Goal: Task Accomplishment & Management: Manage account settings

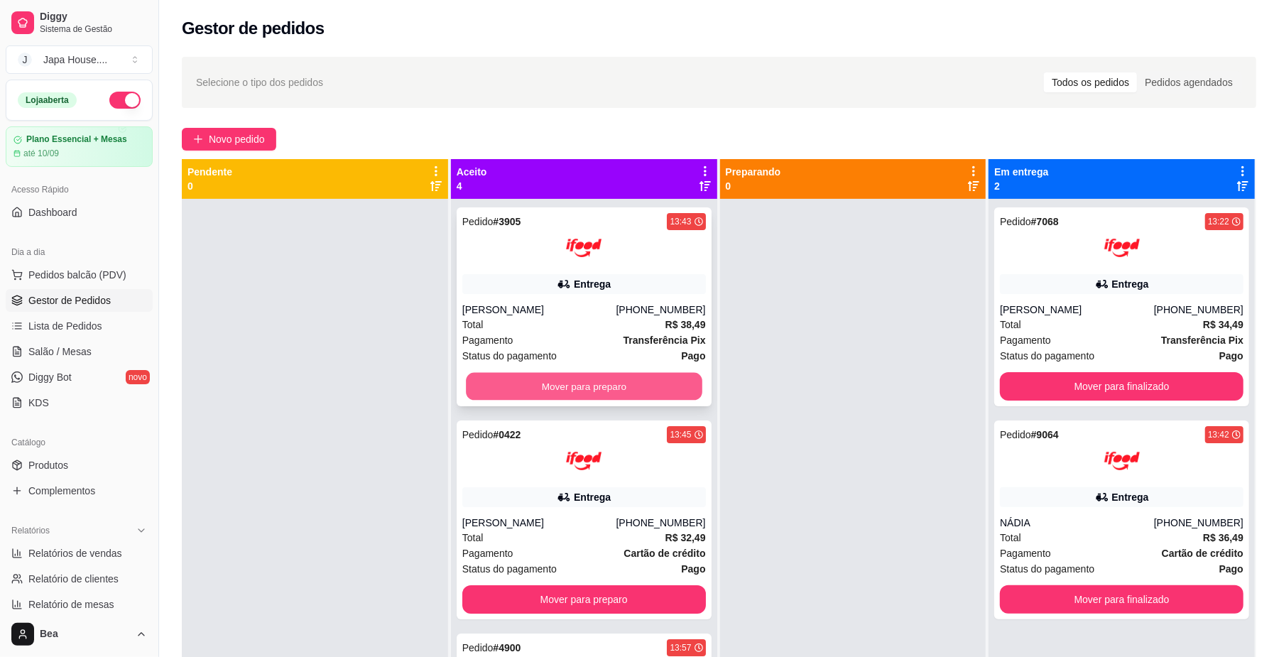
click at [560, 385] on button "Mover para preparo" at bounding box center [584, 387] width 236 height 28
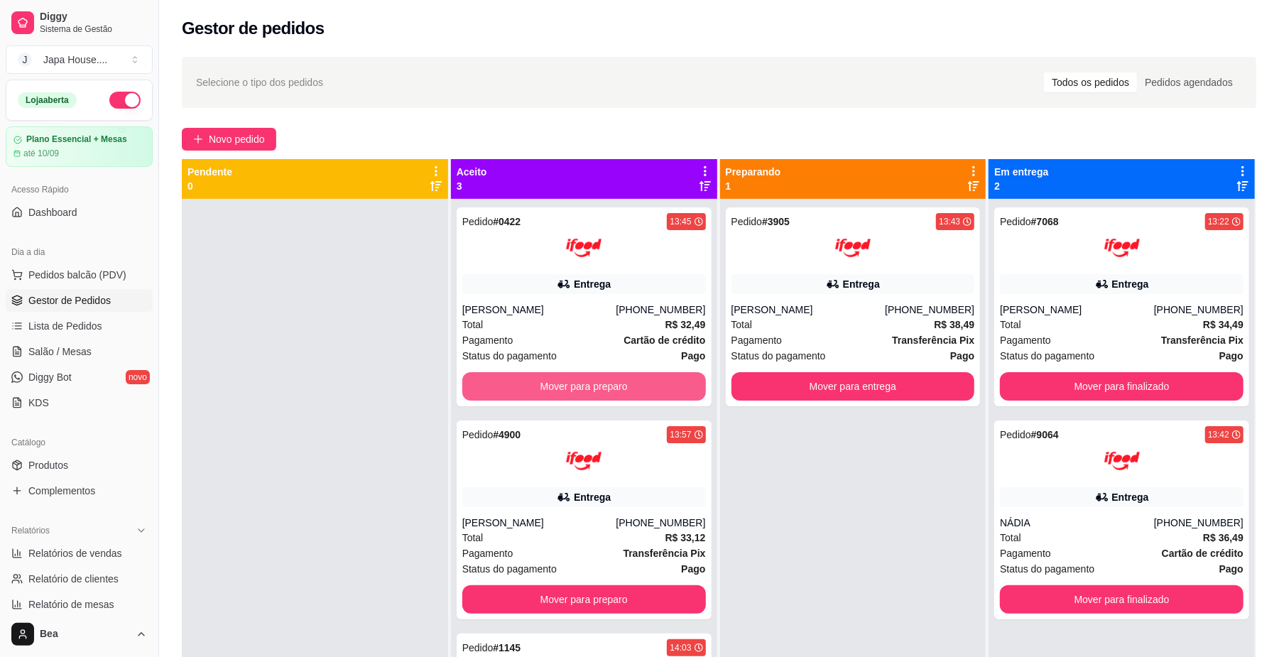
click at [560, 385] on button "Mover para preparo" at bounding box center [584, 386] width 244 height 28
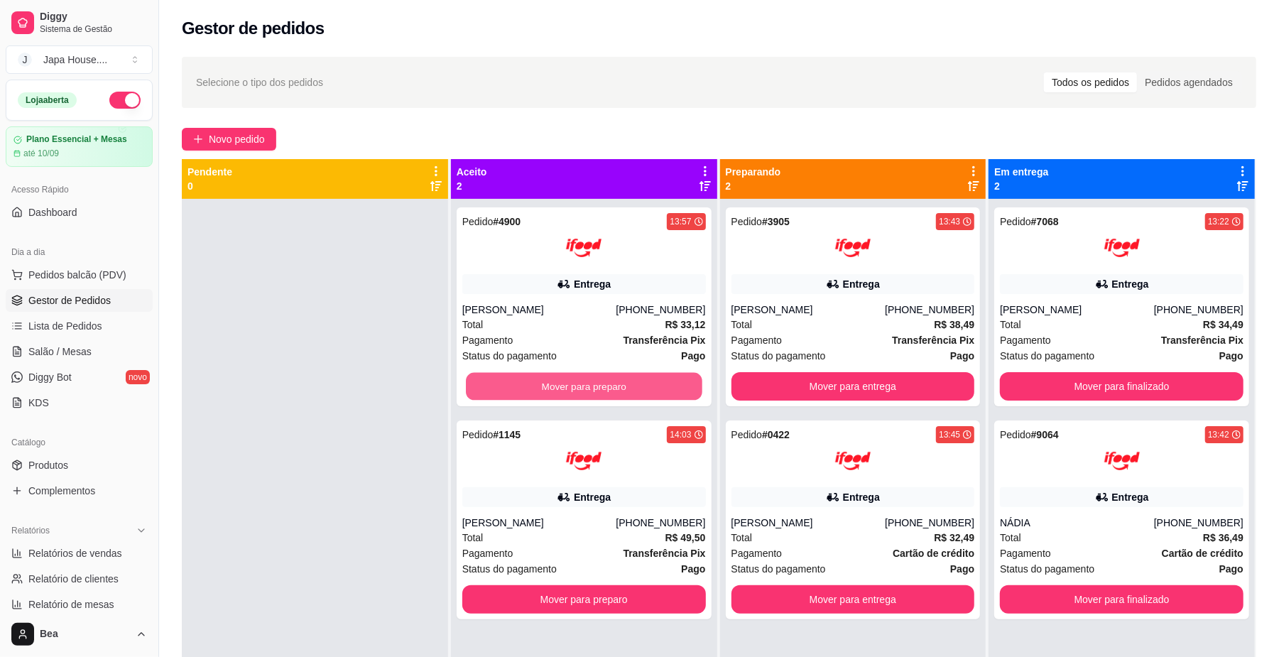
click at [560, 385] on button "Mover para preparo" at bounding box center [584, 387] width 236 height 28
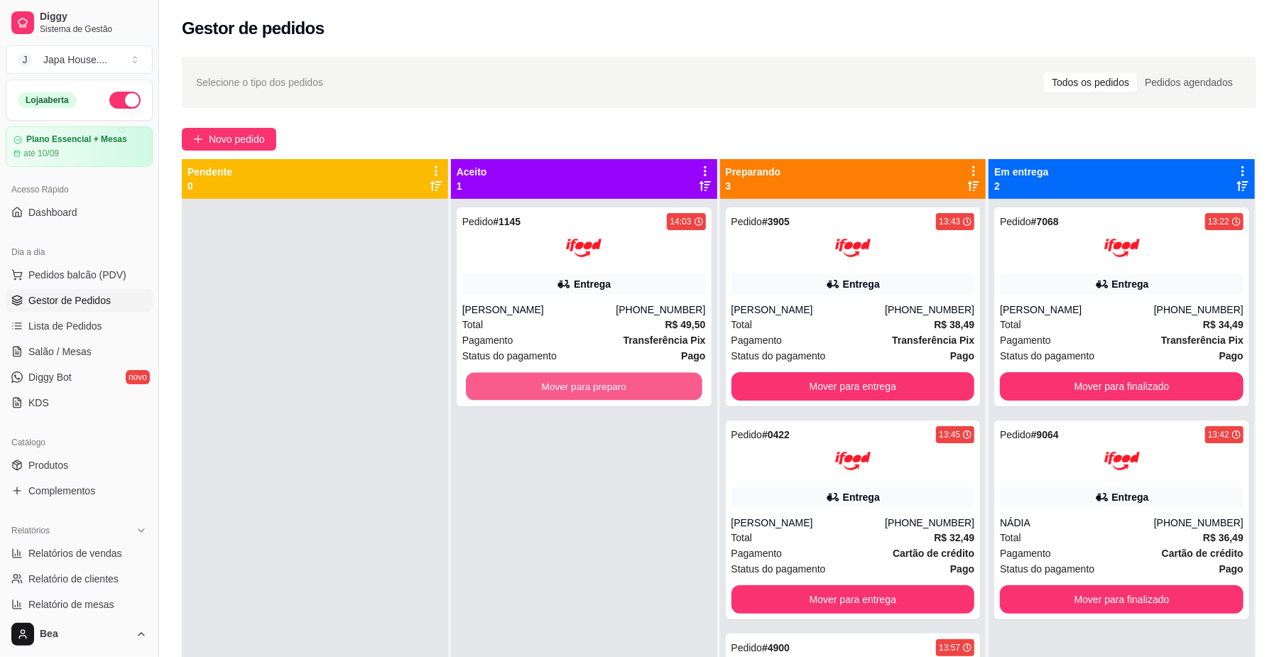
click at [560, 385] on button "Mover para preparo" at bounding box center [584, 387] width 236 height 28
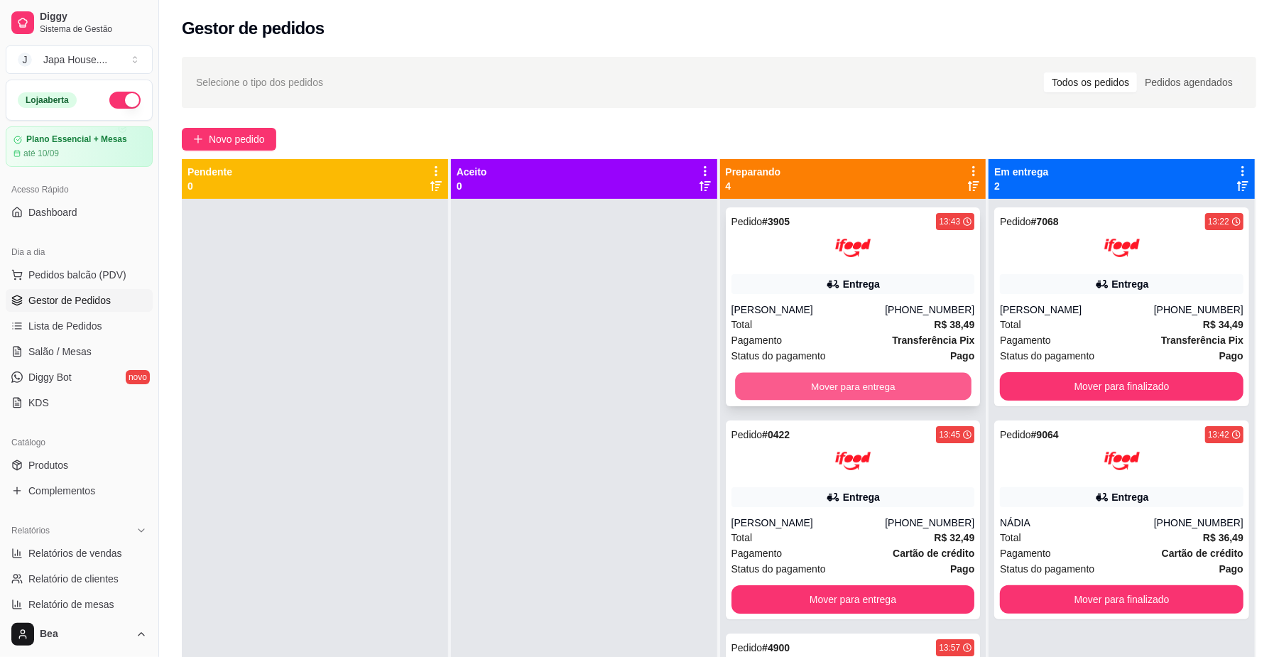
click at [850, 391] on button "Mover para entrega" at bounding box center [853, 387] width 236 height 28
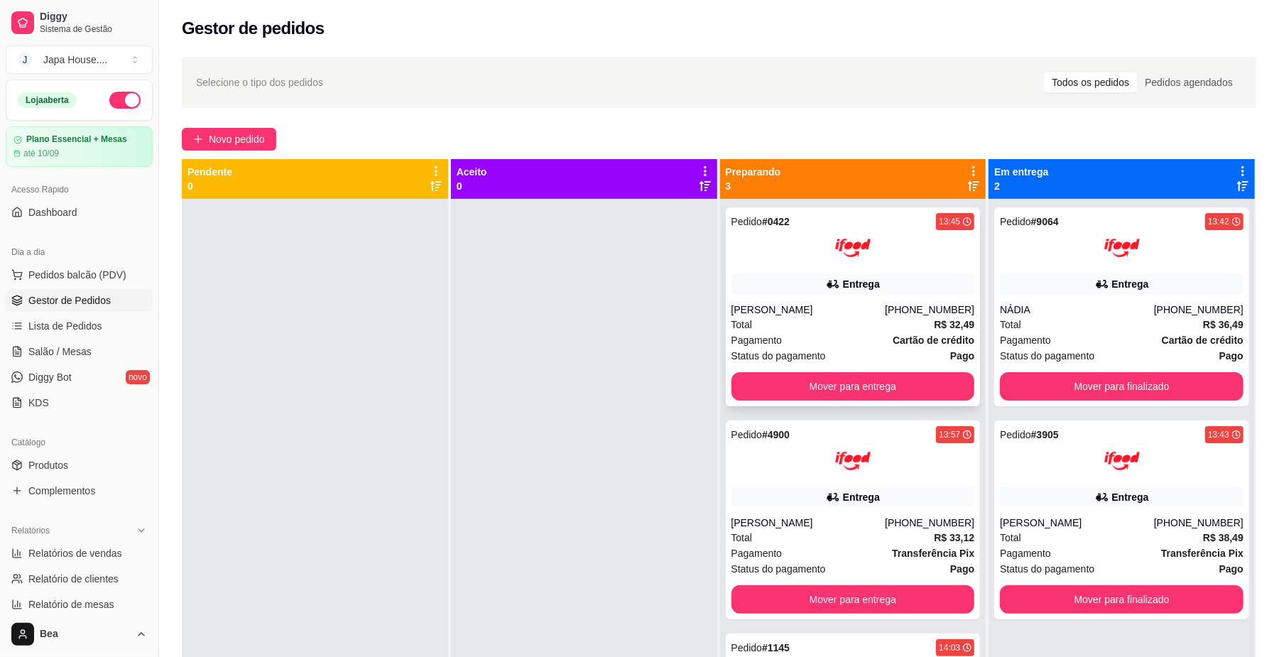
click at [867, 317] on div "Total R$ 32,49" at bounding box center [853, 325] width 244 height 16
click at [932, 390] on button "Mover para entrega" at bounding box center [853, 387] width 236 height 28
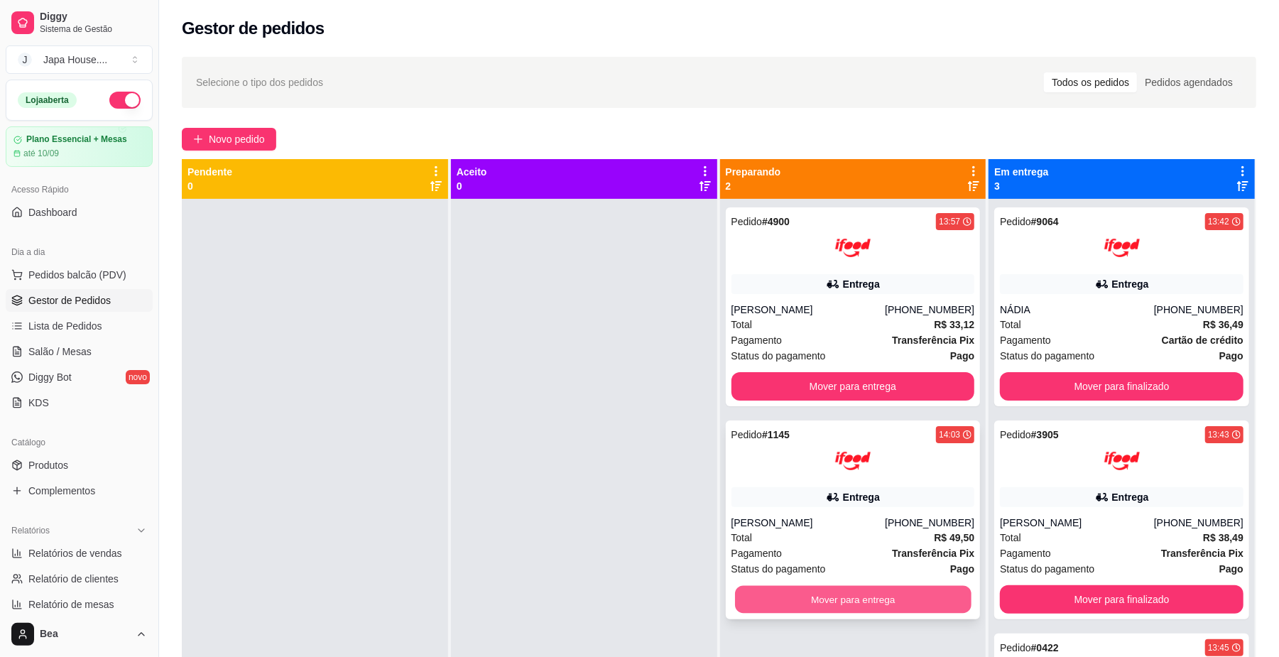
click at [916, 606] on button "Mover para entrega" at bounding box center [853, 600] width 236 height 28
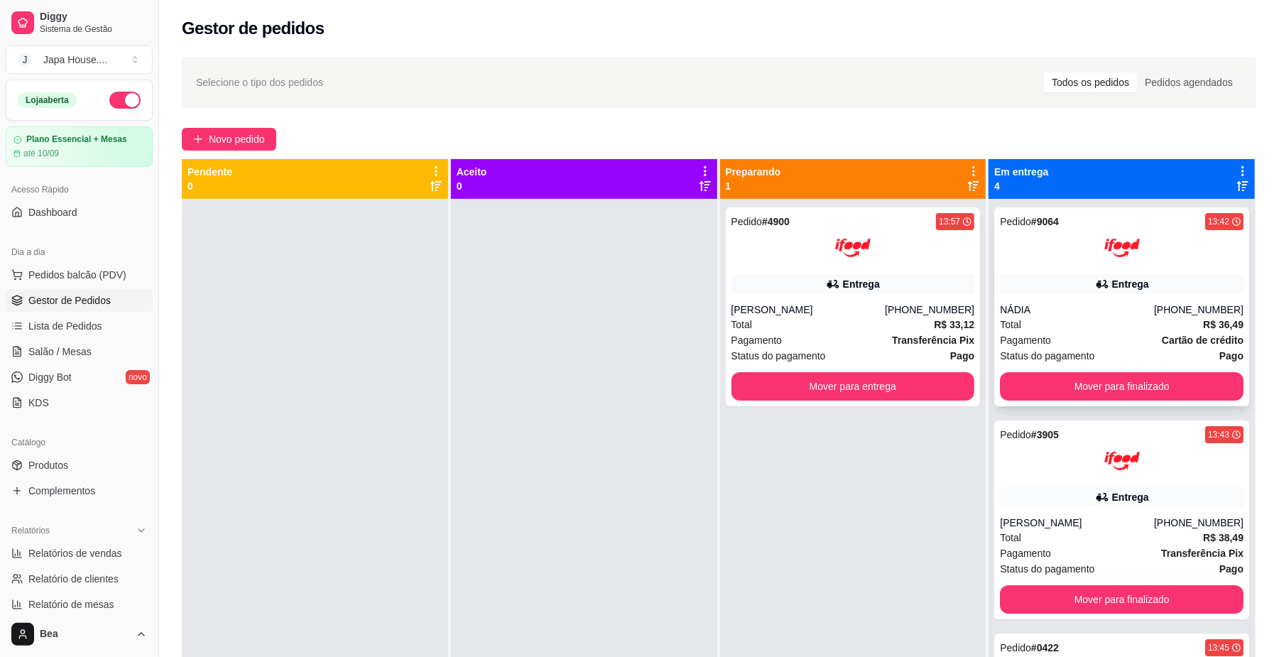
click at [1203, 319] on strong "R$ 36,49" at bounding box center [1223, 324] width 40 height 11
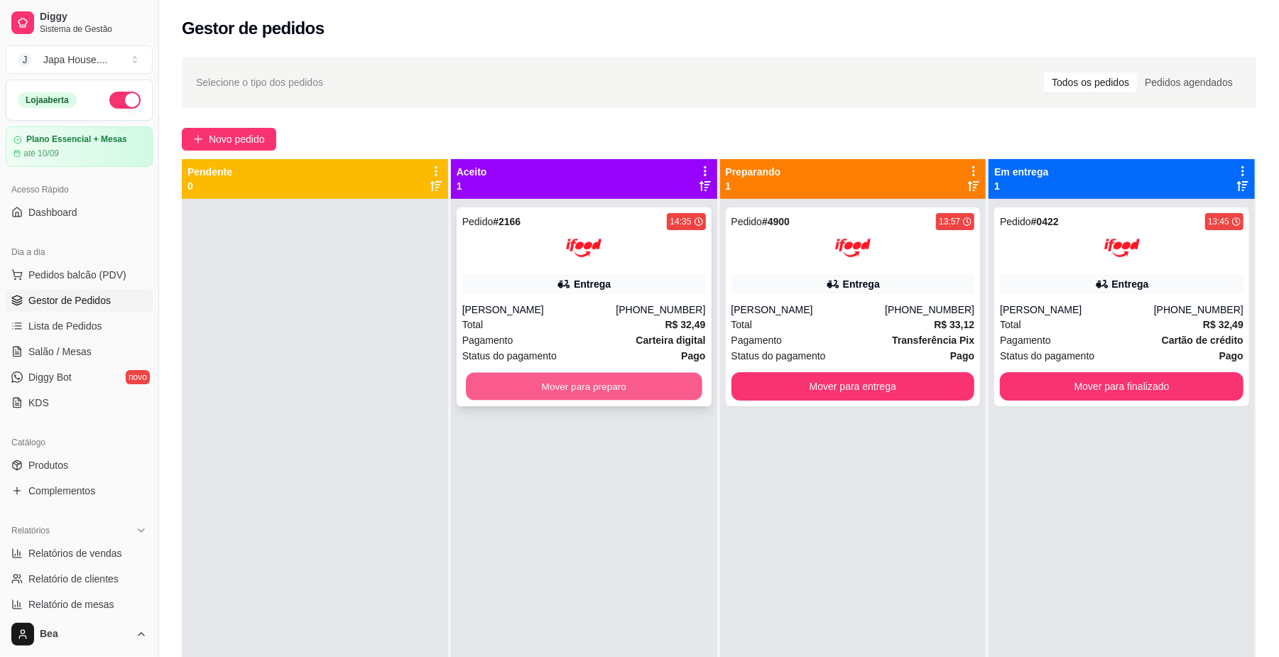
click at [481, 387] on button "Mover para preparo" at bounding box center [584, 387] width 236 height 28
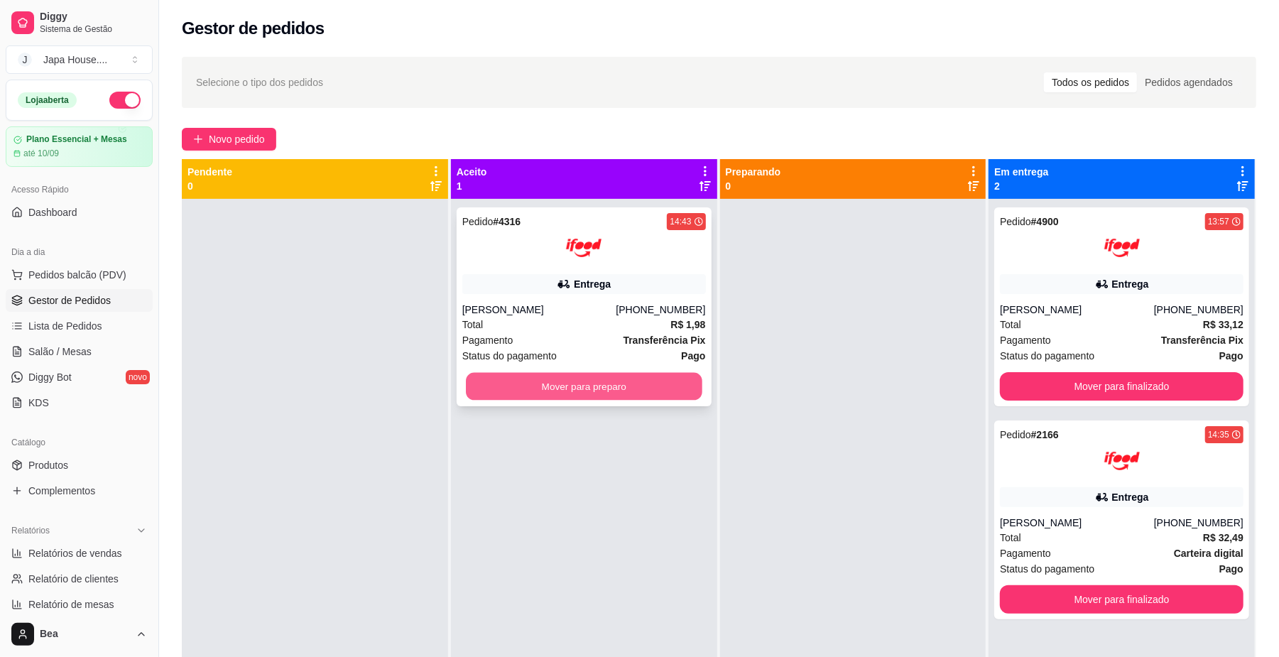
click at [640, 388] on button "Mover para preparo" at bounding box center [584, 387] width 236 height 28
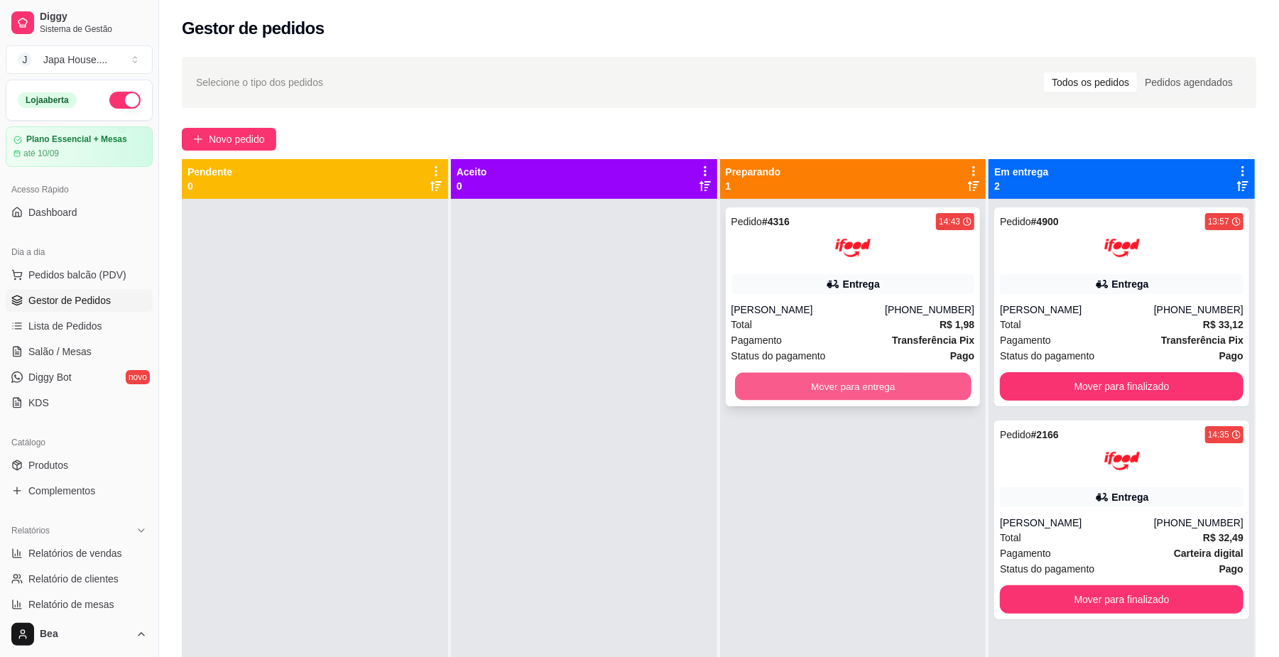
click at [873, 396] on button "Mover para entrega" at bounding box center [853, 387] width 236 height 28
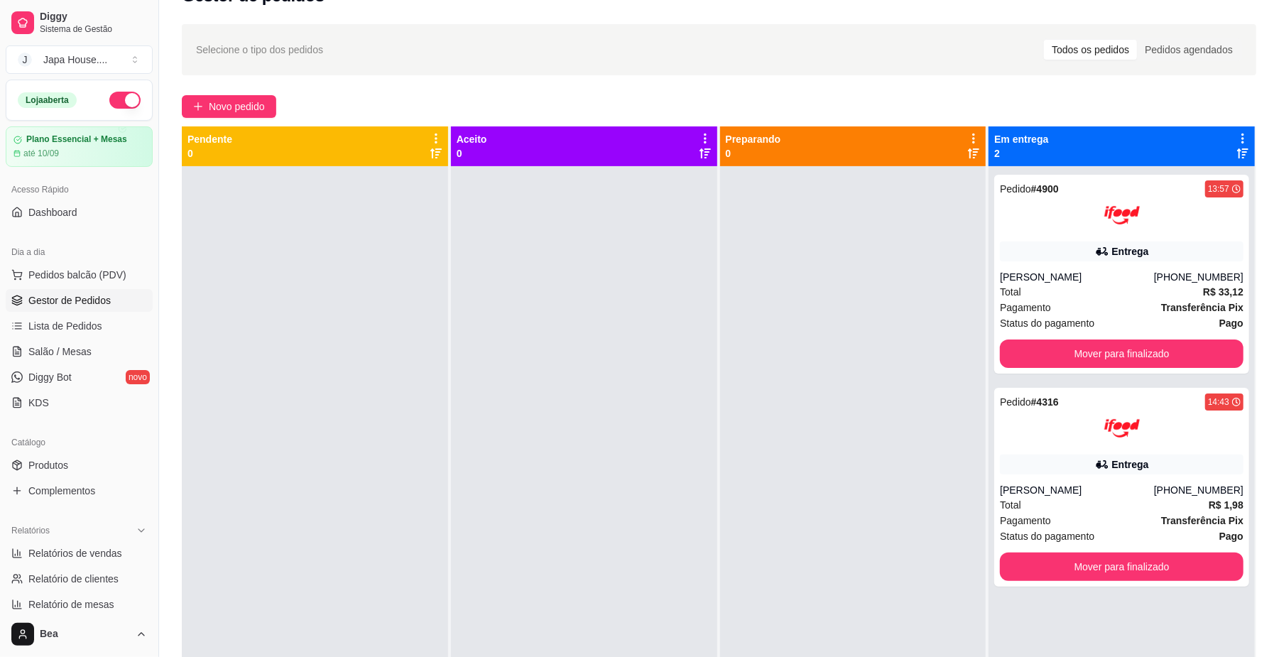
scroll to position [28, 0]
